Goal: Task Accomplishment & Management: Manage account settings

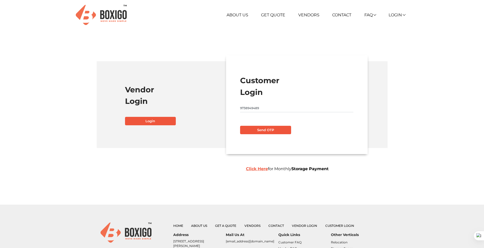
type input "9738949489"
click at [261, 133] on button "Send OTP" at bounding box center [265, 130] width 51 height 9
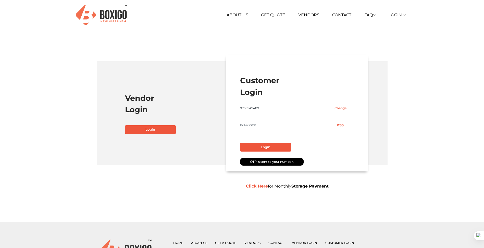
click at [260, 126] on input "text" at bounding box center [283, 125] width 87 height 8
type input "3489"
click at [248, 146] on button "Login" at bounding box center [265, 147] width 51 height 9
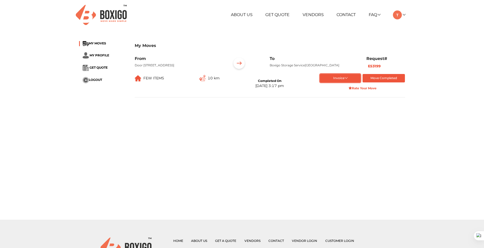
click at [345, 82] on button "Invoice" at bounding box center [340, 78] width 41 height 8
click at [213, 68] on p "Door [STREET_ADDRESS]" at bounding box center [179, 65] width 89 height 5
click at [387, 67] on div "Request# E53199" at bounding box center [385, 64] width 46 height 16
click at [378, 67] on b "E53199" at bounding box center [374, 66] width 13 height 5
click at [204, 81] on img at bounding box center [202, 78] width 6 height 6
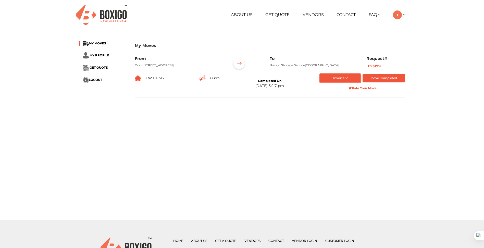
click at [335, 82] on button "Invoice" at bounding box center [340, 78] width 41 height 8
click at [326, 90] on button "full Order summary" at bounding box center [340, 87] width 41 height 8
click at [103, 55] on span "MY PROFILE" at bounding box center [99, 55] width 20 height 4
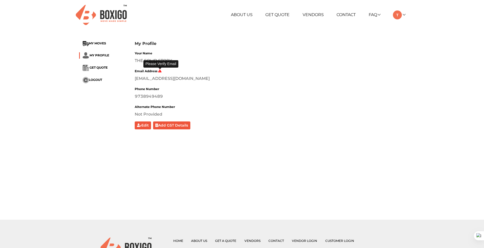
click at [160, 71] on icon at bounding box center [160, 70] width 4 height 3
click at [166, 79] on div "[EMAIL_ADDRESS][DOMAIN_NAME]" at bounding box center [270, 78] width 270 height 6
click at [165, 124] on button "Add GST Details" at bounding box center [171, 125] width 37 height 8
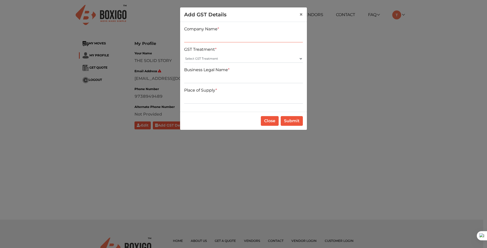
click at [211, 40] on input "text" at bounding box center [243, 38] width 119 height 8
type input "The Solid Story"
click at [301, 58] on select "Select GST Treatment Registered Unregistered" at bounding box center [243, 59] width 119 height 8
select select "Registered"
click at [184, 55] on select "Select GST Treatment Registered Unregistered" at bounding box center [243, 59] width 119 height 8
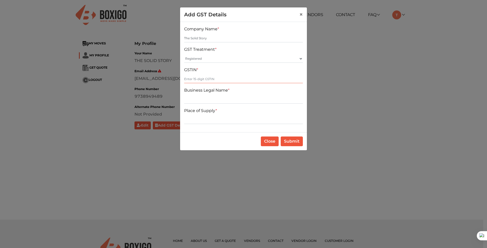
click at [204, 80] on input "text" at bounding box center [243, 79] width 119 height 8
type input "29AANFT6659H1ZD"
click at [213, 99] on input "text" at bounding box center [243, 99] width 119 height 8
type input "The SOlid Story"
type input "[GEOGRAPHIC_DATA]"
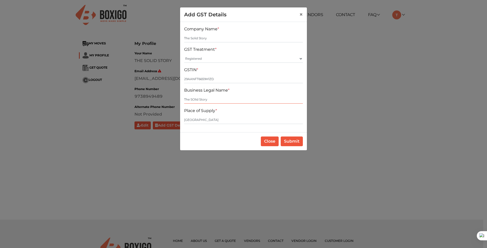
click at [195, 98] on input "The SOlid Story" at bounding box center [243, 99] width 119 height 8
click at [223, 100] on input "The Solid Story" at bounding box center [243, 99] width 119 height 8
type input "The Solid Story"
click at [297, 140] on button "Submit" at bounding box center [292, 141] width 22 height 10
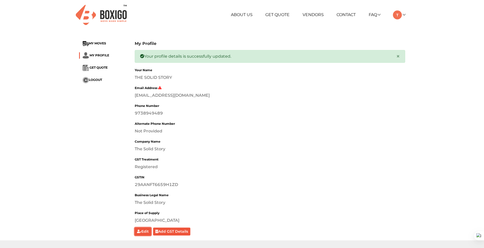
click at [145, 231] on button "Edit" at bounding box center [143, 231] width 17 height 8
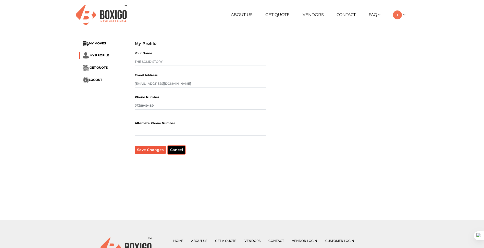
click at [178, 153] on button "Cancel" at bounding box center [176, 150] width 17 height 8
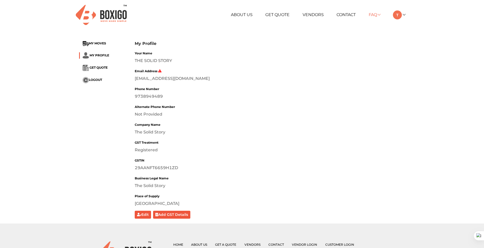
click at [378, 15] on link "FAQ" at bounding box center [373, 14] width 11 height 5
click at [405, 15] on div "About Us Get Quote Vendors Contact FAQ Customer FAQ Vendor FAQ My Moves My Prof…" at bounding box center [297, 14] width 222 height 9
click at [405, 15] on link at bounding box center [399, 14] width 12 height 5
click at [404, 23] on link "My Moves" at bounding box center [413, 22] width 41 height 9
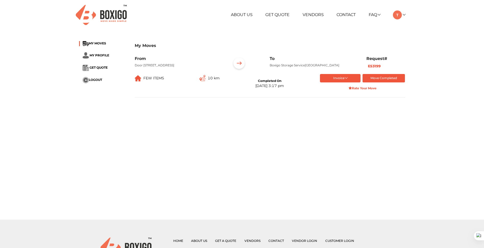
click at [242, 63] on img at bounding box center [239, 64] width 16 height 16
drag, startPoint x: 236, startPoint y: 64, endPoint x: 229, endPoint y: 68, distance: 7.2
click at [236, 64] on img at bounding box center [239, 64] width 16 height 16
drag, startPoint x: 169, startPoint y: 87, endPoint x: 143, endPoint y: 89, distance: 25.8
click at [157, 82] on div "FEW ITEMS 10 km" at bounding box center [177, 78] width 85 height 8
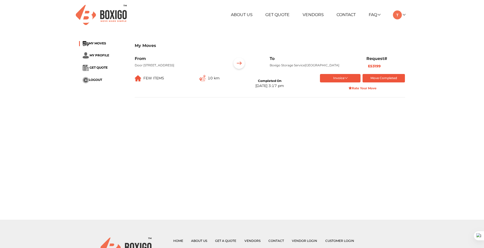
click at [143, 80] on span "FEW ITEMS" at bounding box center [153, 78] width 21 height 5
click at [145, 80] on span "FEW ITEMS" at bounding box center [153, 78] width 21 height 5
drag, startPoint x: 145, startPoint y: 89, endPoint x: 250, endPoint y: 91, distance: 105.6
click at [232, 89] on div "Completed On [DATE] 3:17 pm" at bounding box center [269, 83] width 85 height 19
click at [278, 88] on div "[DATE] 3:17 pm" at bounding box center [269, 85] width 29 height 5
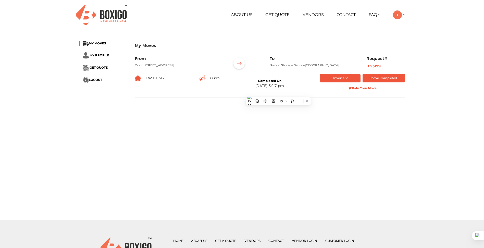
drag, startPoint x: 280, startPoint y: 93, endPoint x: 304, endPoint y: 93, distance: 23.7
click at [293, 93] on div "Completed On [DATE] 3:17 pm" at bounding box center [269, 83] width 85 height 19
click at [379, 82] on button "Move Completed" at bounding box center [383, 78] width 43 height 8
click at [377, 82] on button "Move Completed" at bounding box center [383, 78] width 43 height 8
click at [381, 82] on button "Move Completed" at bounding box center [383, 78] width 43 height 8
